Goal: Transaction & Acquisition: Purchase product/service

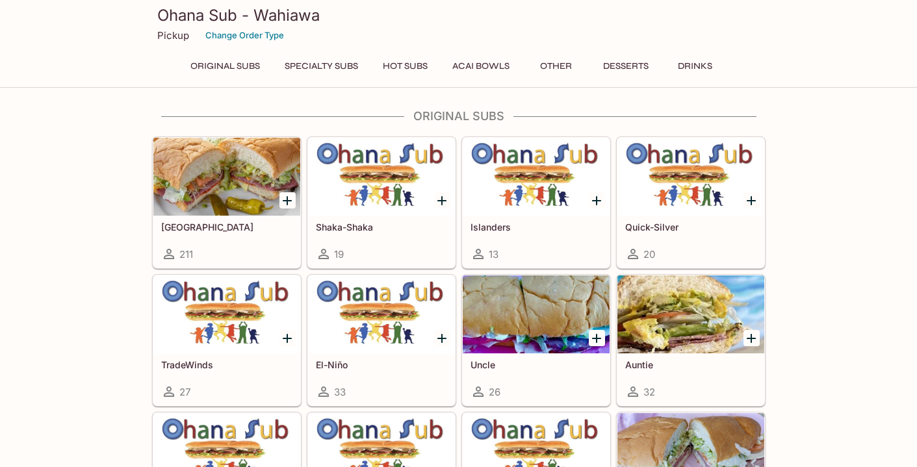
click at [236, 189] on div at bounding box center [226, 177] width 147 height 78
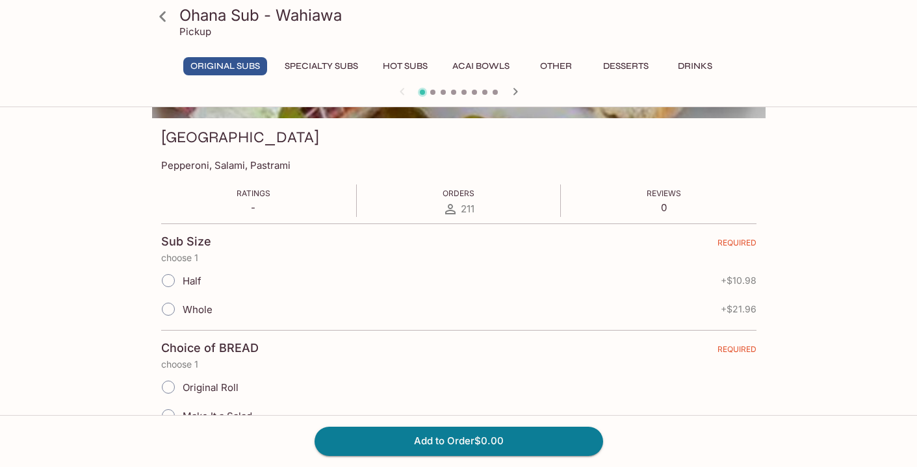
scroll to position [177, 0]
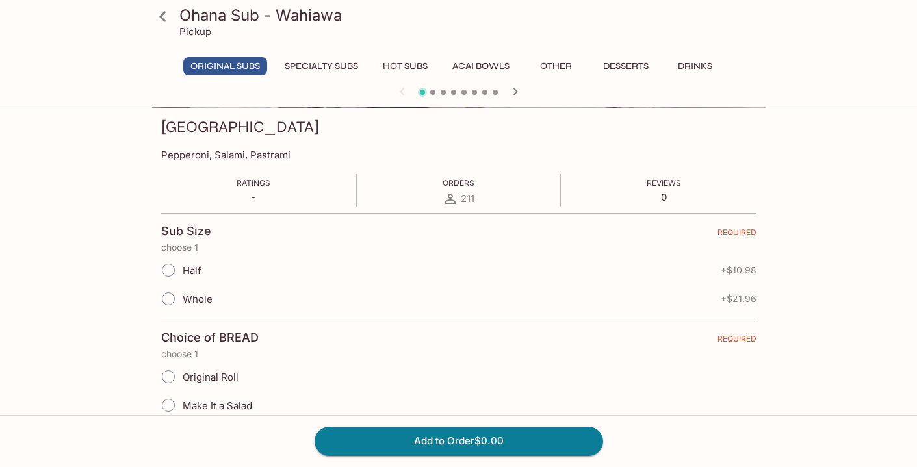
click at [174, 299] on input "Whole" at bounding box center [168, 298] width 27 height 27
radio input "true"
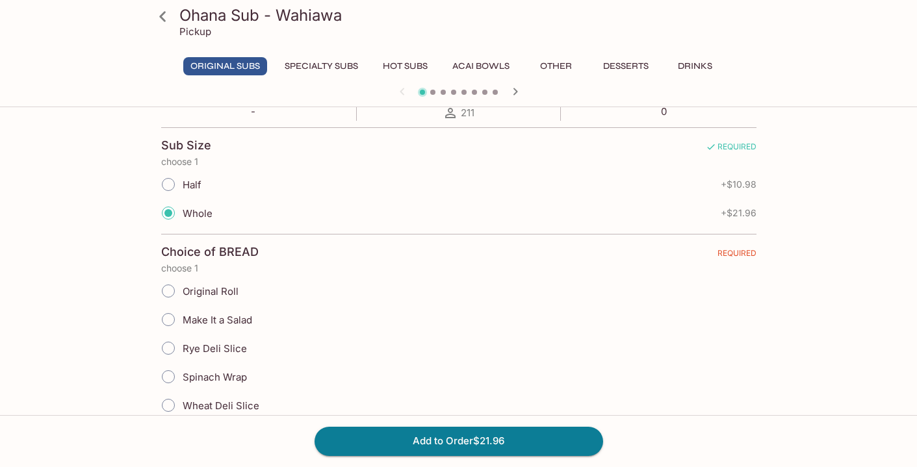
scroll to position [267, 0]
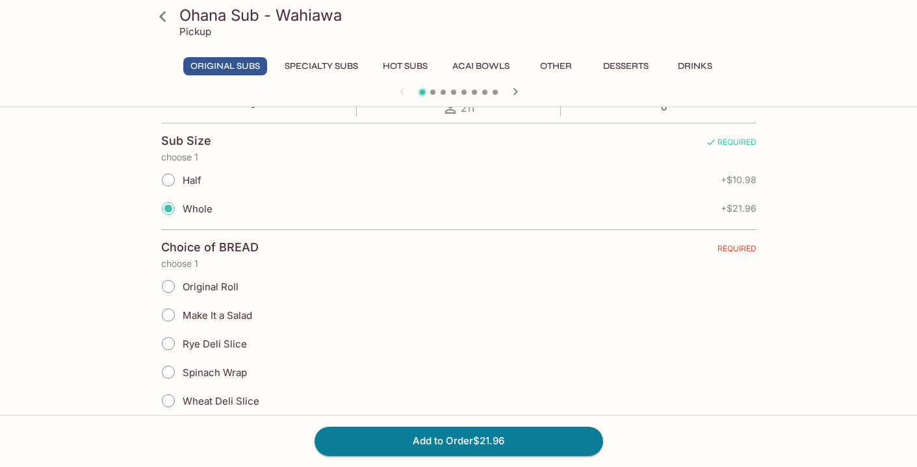
click at [173, 286] on input "Original Roll" at bounding box center [168, 286] width 27 height 27
radio input "true"
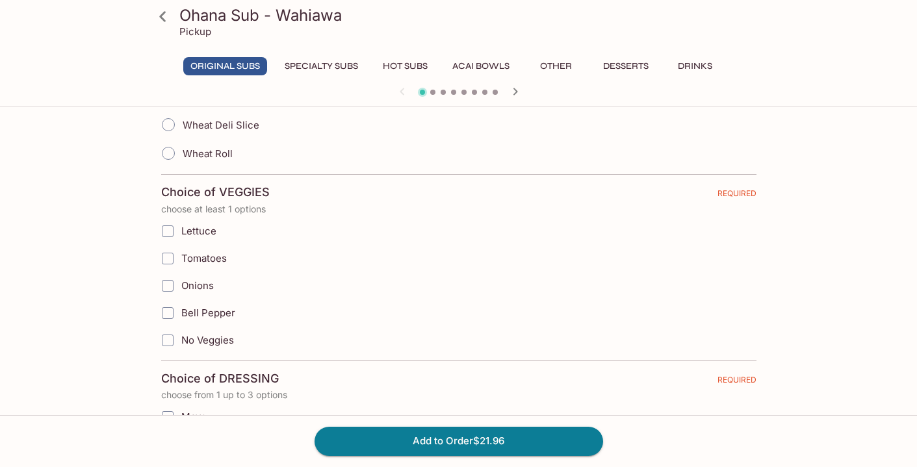
scroll to position [545, 0]
click at [170, 231] on input "Lettuce" at bounding box center [168, 230] width 26 height 26
checkbox input "true"
click at [169, 256] on input "Tomatoes" at bounding box center [168, 257] width 26 height 26
checkbox input "true"
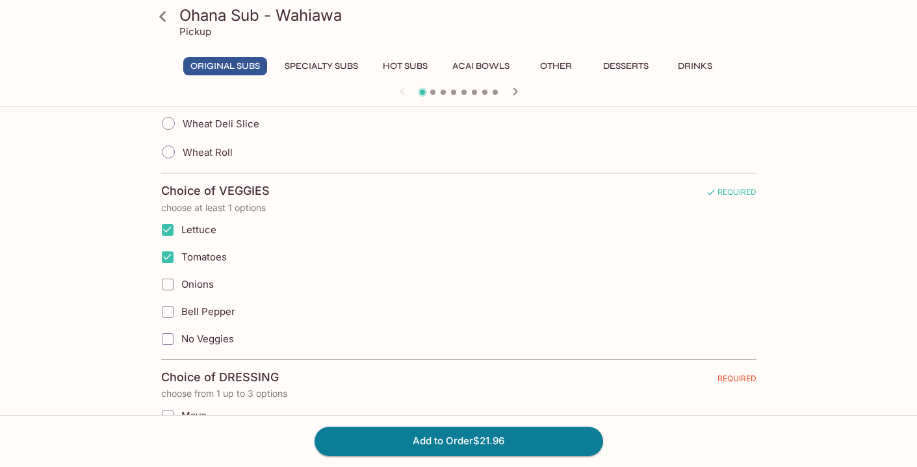
click at [168, 283] on input "Onions" at bounding box center [168, 285] width 26 height 26
click at [170, 315] on input "Bell Pepper" at bounding box center [168, 312] width 26 height 26
checkbox input "true"
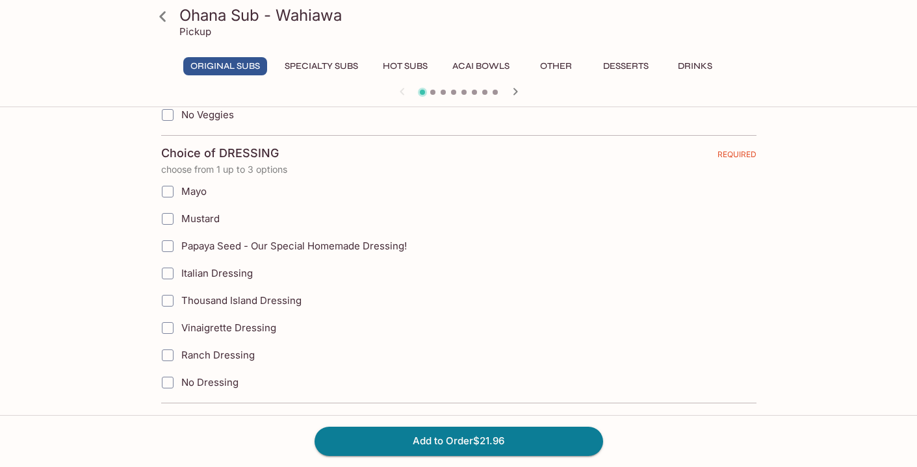
scroll to position [772, 0]
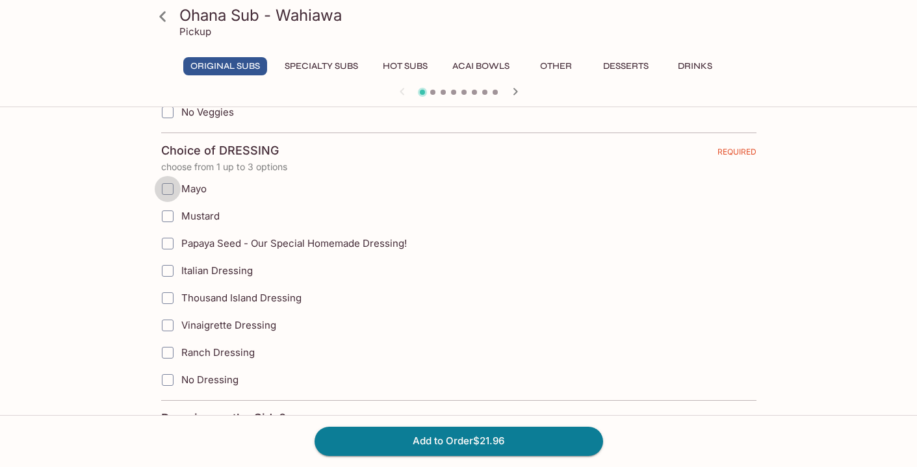
click at [172, 191] on input "Mayo" at bounding box center [168, 189] width 26 height 26
checkbox input "true"
click at [168, 213] on input "Mustard" at bounding box center [168, 217] width 26 height 26
checkbox input "true"
click at [166, 246] on input "Papaya Seed - Our Special Homemade Dressing!" at bounding box center [168, 244] width 26 height 26
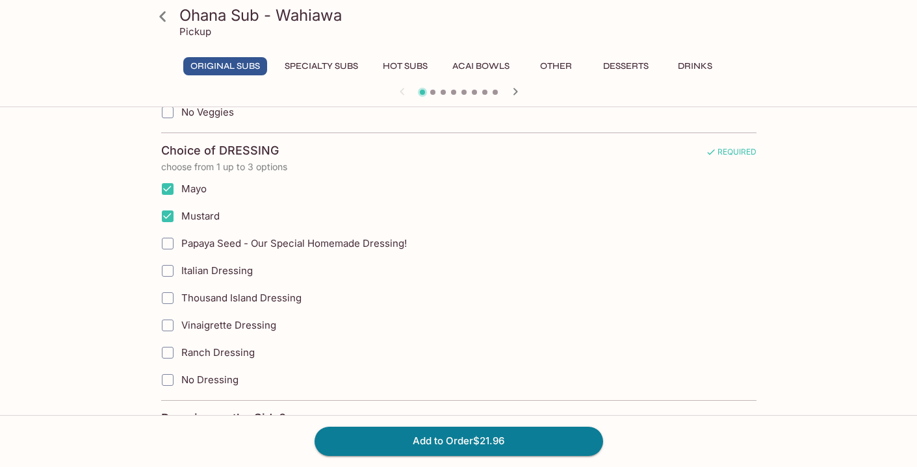
checkbox input "true"
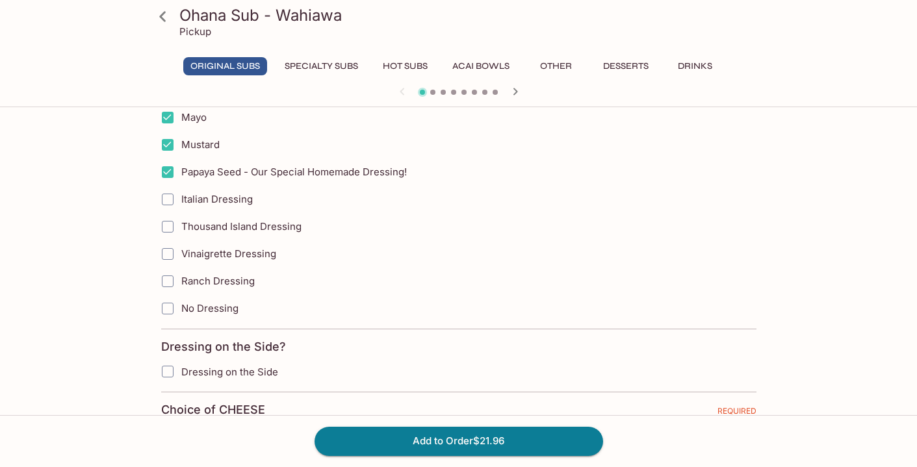
scroll to position [869, 0]
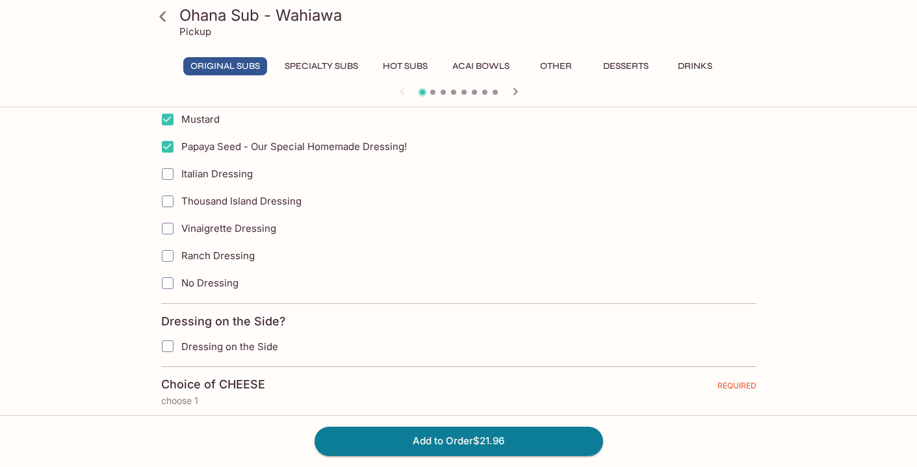
click at [164, 340] on input "Dressing on the Side" at bounding box center [168, 347] width 26 height 26
checkbox input "true"
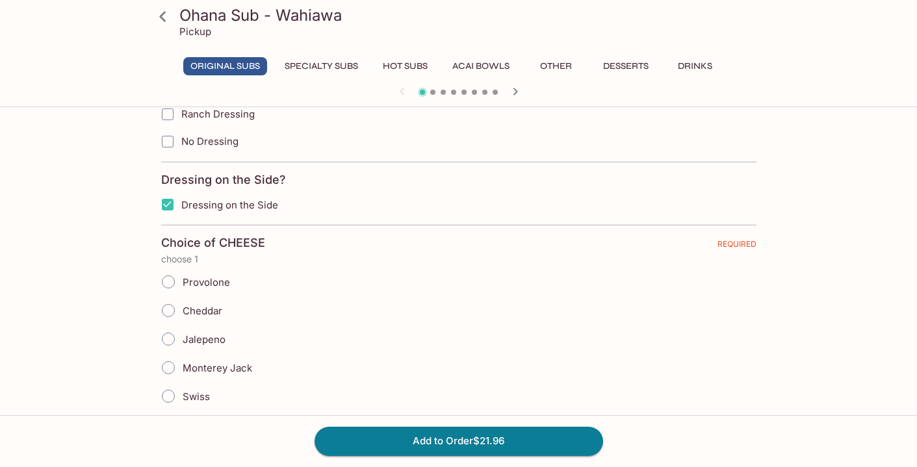
scroll to position [1015, 0]
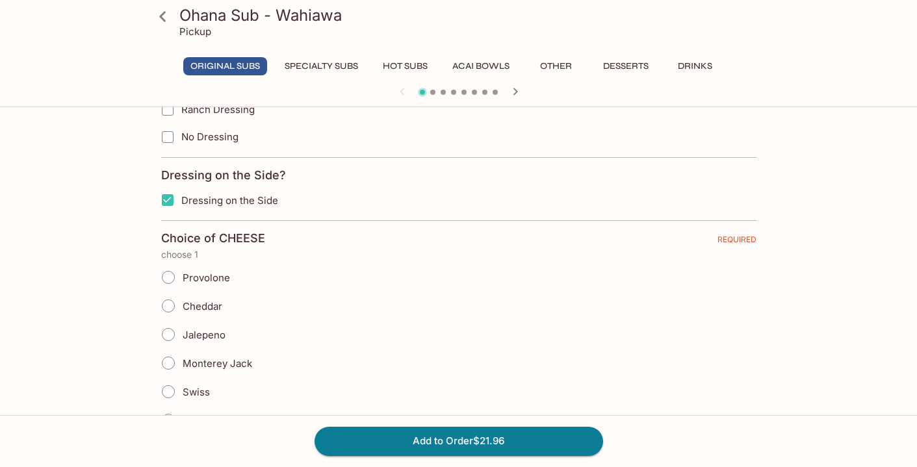
click at [163, 280] on input "Provolone" at bounding box center [168, 277] width 27 height 27
radio input "true"
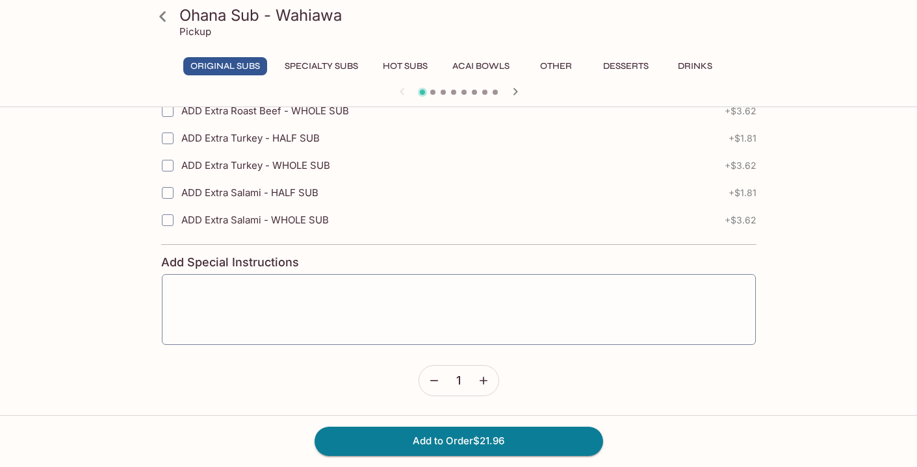
scroll to position [2107, 0]
click at [503, 447] on button "Add to Order $21.96" at bounding box center [459, 441] width 289 height 29
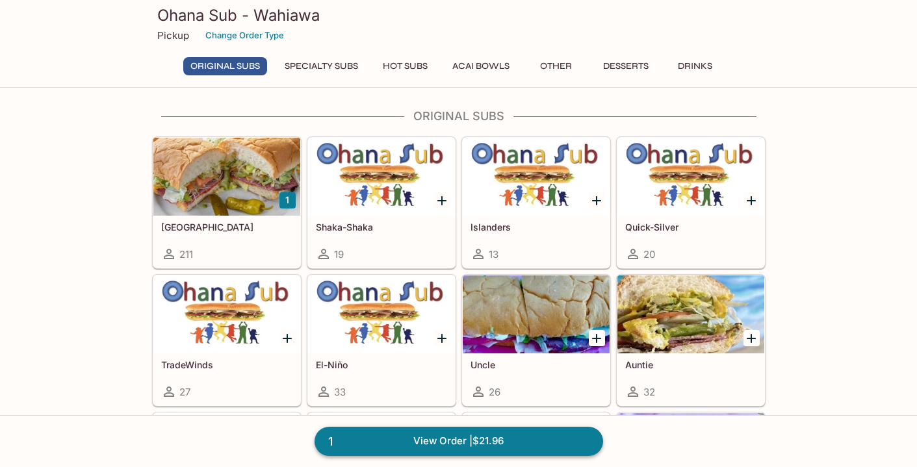
click at [500, 443] on link "1 View Order | $21.96" at bounding box center [459, 441] width 289 height 29
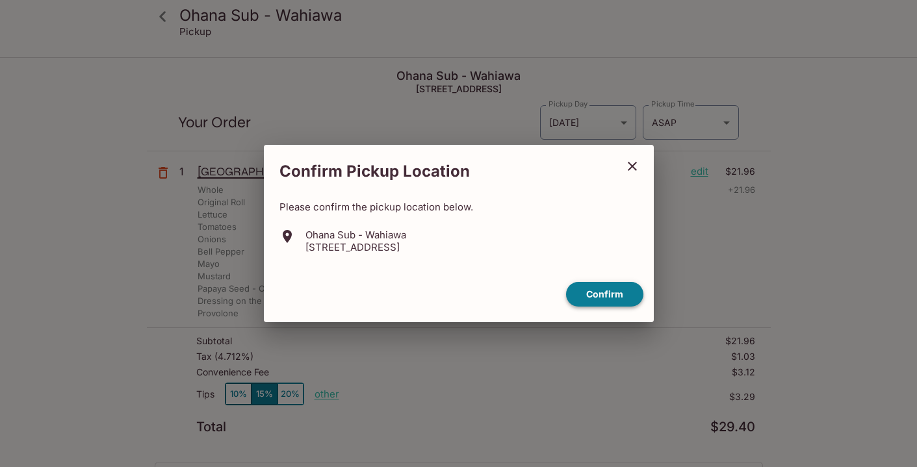
click at [602, 304] on button "Confirm" at bounding box center [604, 294] width 77 height 25
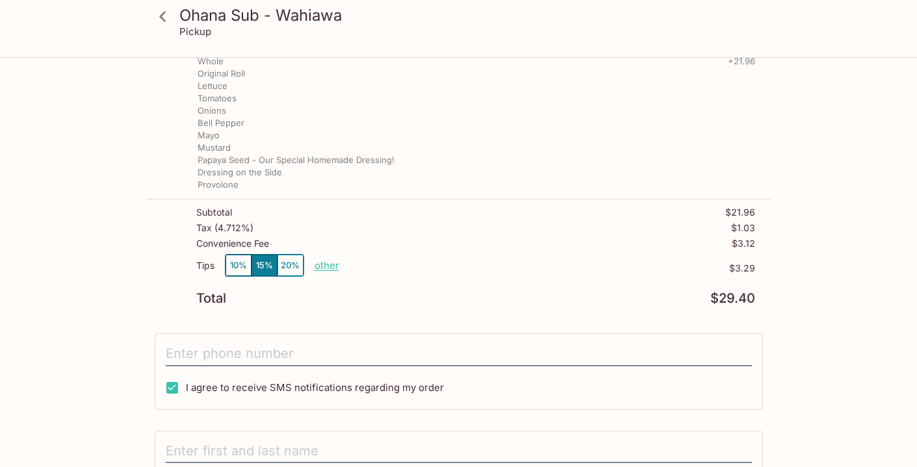
scroll to position [131, 0]
click at [322, 265] on p "other" at bounding box center [327, 263] width 25 height 12
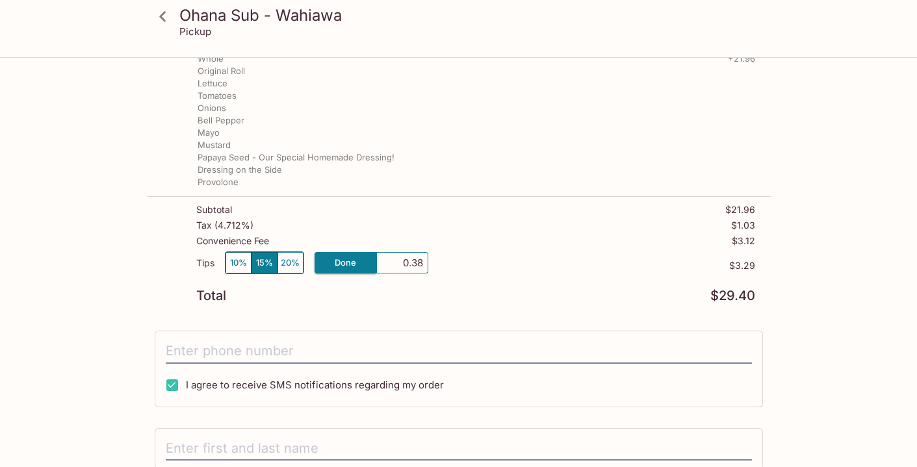
type input "3.89"
click at [459, 299] on div "Total $29.40" at bounding box center [475, 296] width 559 height 12
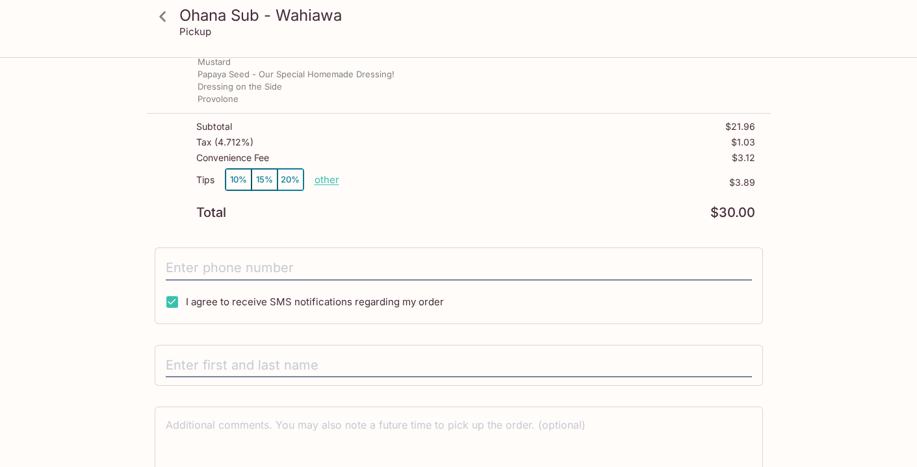
scroll to position [222, 0]
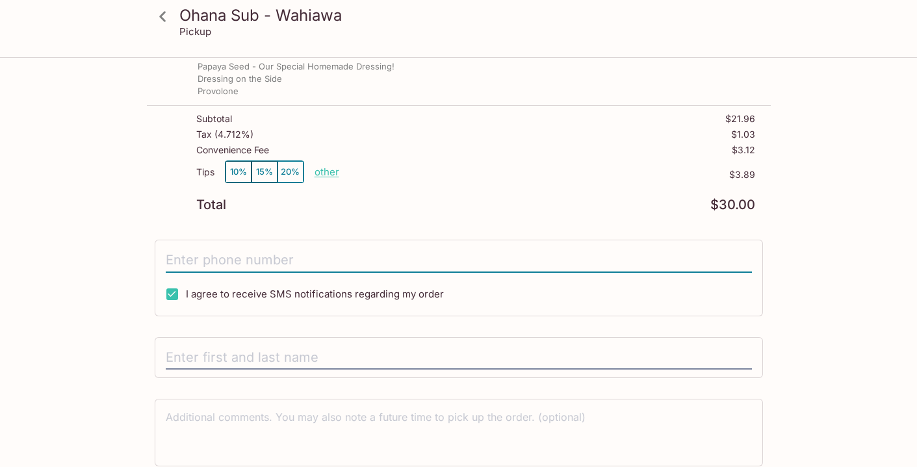
click at [417, 258] on input "tel" at bounding box center [459, 260] width 586 height 25
type input "[PHONE_NUMBER]"
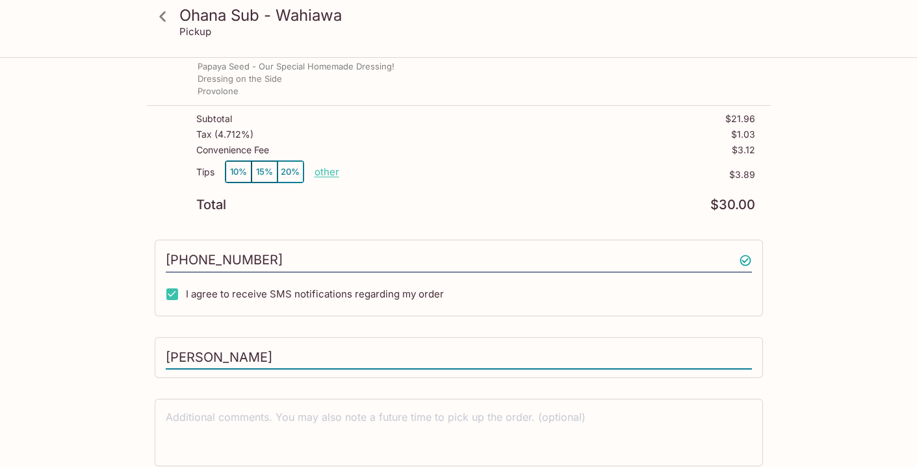
type input "[PERSON_NAME]"
click at [875, 245] on html "Ohana Sub - Wahiawa Pickup Ohana Sub - Wahiawa [STREET_ADDRESS] Your Order Pick…" at bounding box center [458, 11] width 917 height 467
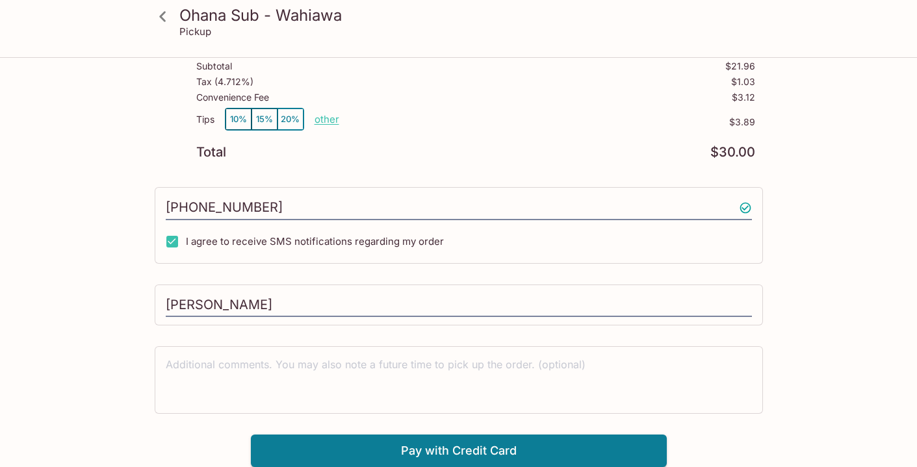
scroll to position [274, 0]
click at [581, 453] on button "Pay with Credit Card" at bounding box center [459, 452] width 416 height 33
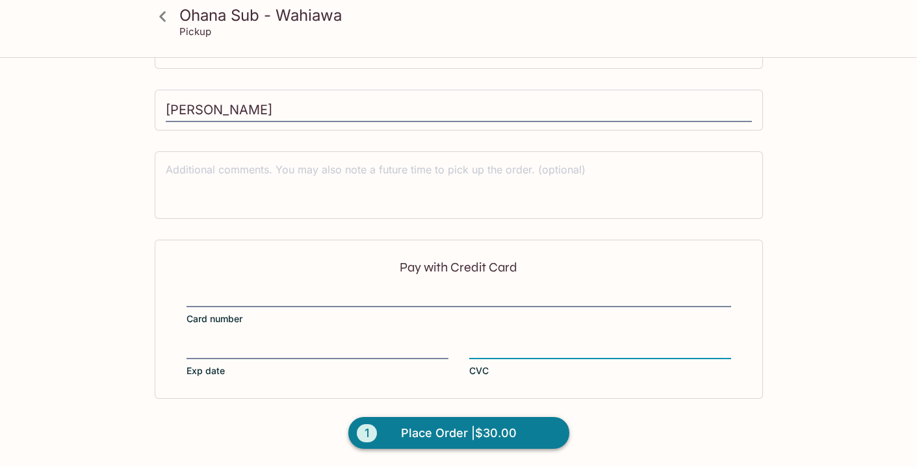
scroll to position [469, 0]
click at [514, 428] on span "Place Order | $30.00" at bounding box center [459, 434] width 116 height 21
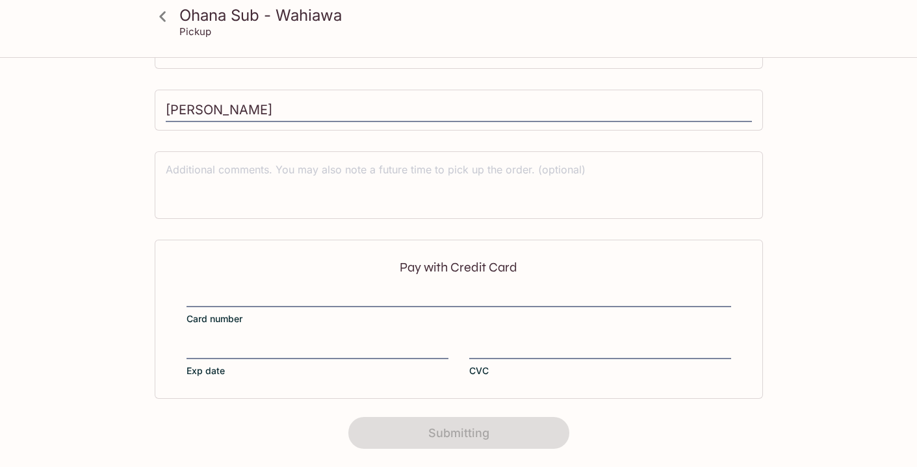
scroll to position [287, 0]
